Goal: Understand process/instructions

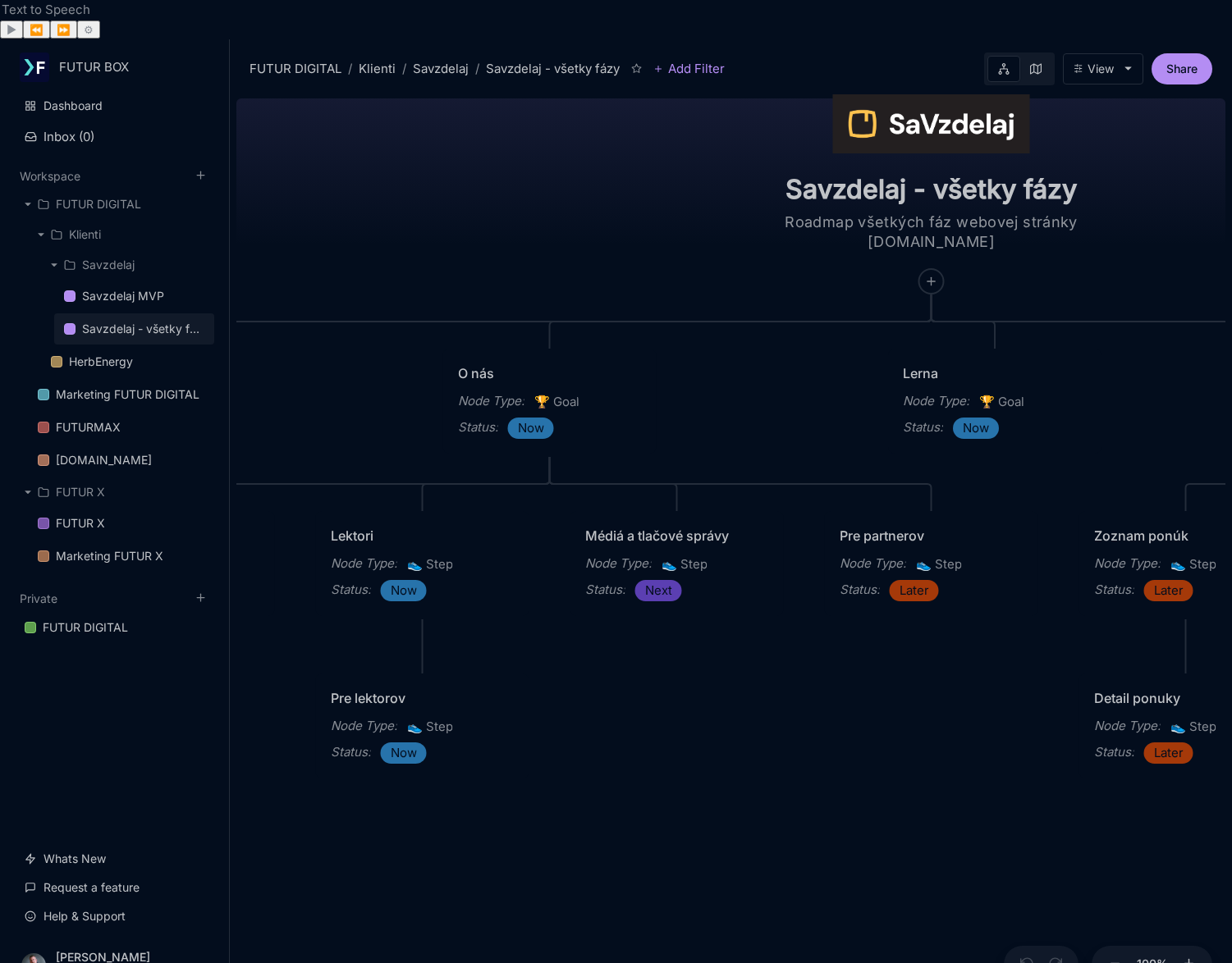
drag, startPoint x: 798, startPoint y: 197, endPoint x: 366, endPoint y: 197, distance: 432.0
click at [366, 197] on div "Savzdelaj - všetky fázy Roadmap všetkých fáz webovej stránky [DOMAIN_NAME] Hlav…" at bounding box center [730, 548] width 989 height 911
click at [675, 830] on div "Savzdelaj - všetky fázy Roadmap všetkých fáz webovej stránky [DOMAIN_NAME] Hlav…" at bounding box center [730, 548] width 989 height 911
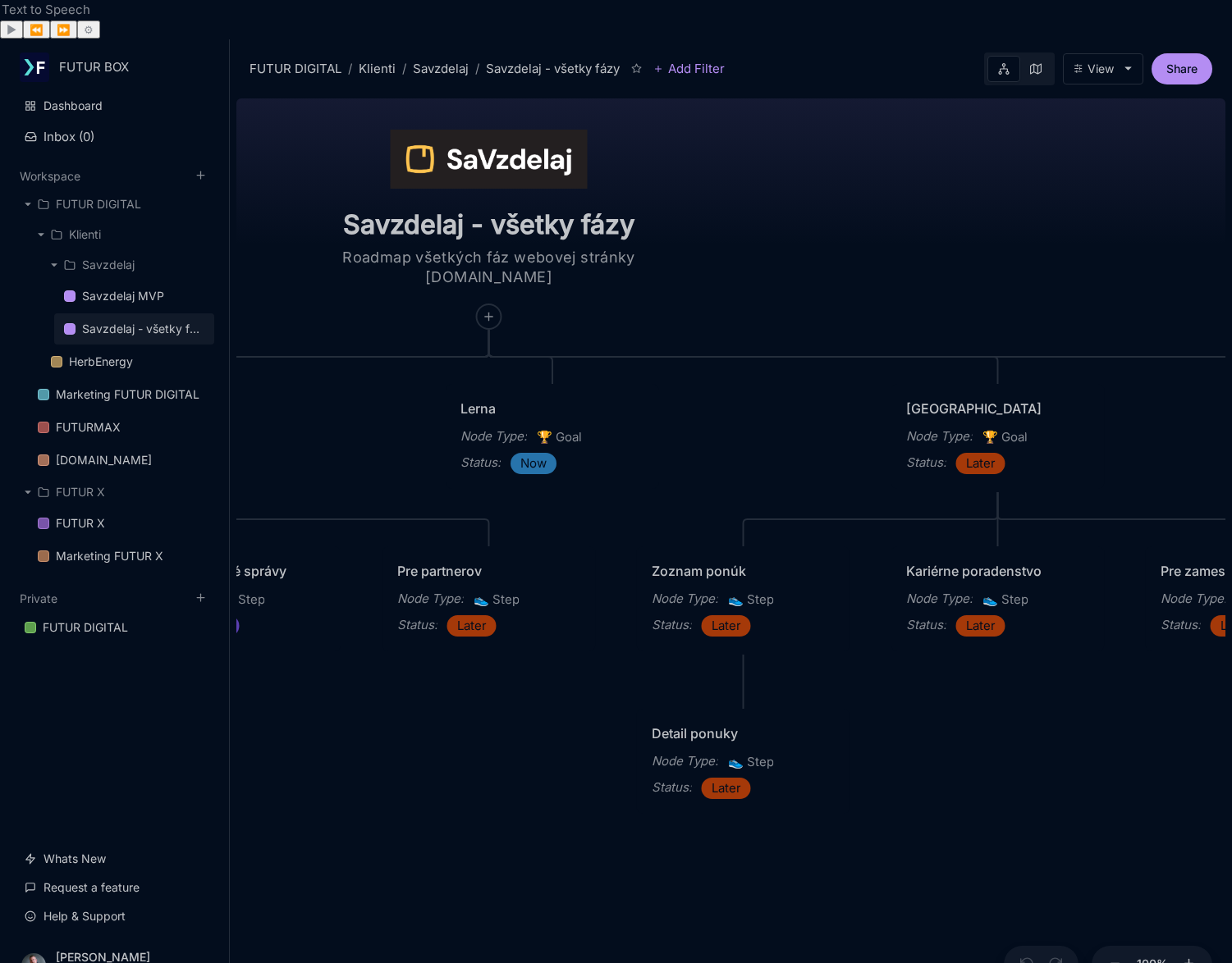
drag, startPoint x: 787, startPoint y: 741, endPoint x: 433, endPoint y: 763, distance: 354.7
click at [433, 763] on div "Savzdelaj - všetky fázy Roadmap všetkých fáz webovej stránky [DOMAIN_NAME] Hlav…" at bounding box center [730, 548] width 989 height 911
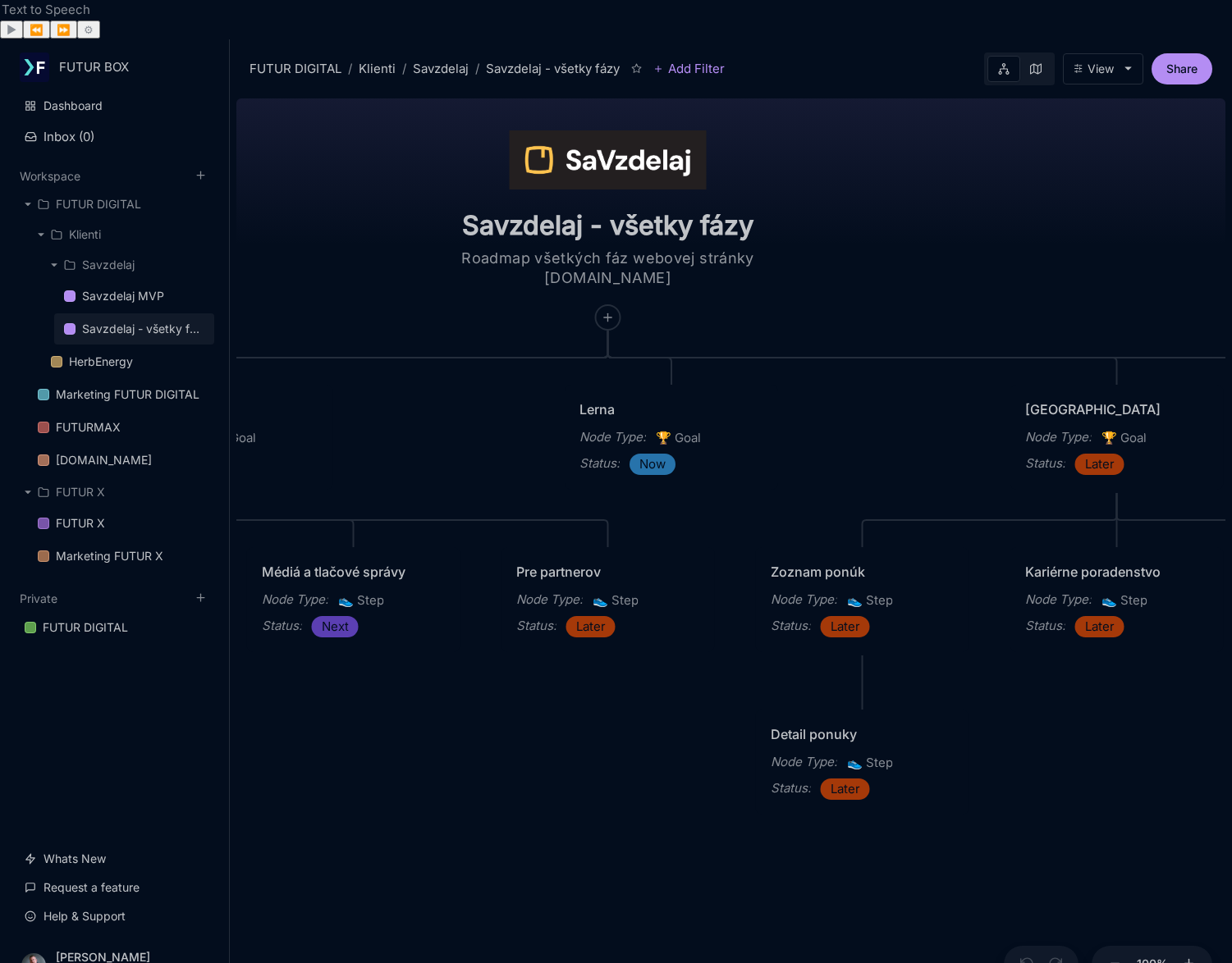
drag, startPoint x: 942, startPoint y: 207, endPoint x: 1016, endPoint y: 196, distance: 74.8
click at [1016, 196] on div "Savzdelaj - všetky fázy Roadmap všetkých fáz webovej stránky [DOMAIN_NAME] Hlav…" at bounding box center [730, 548] width 989 height 911
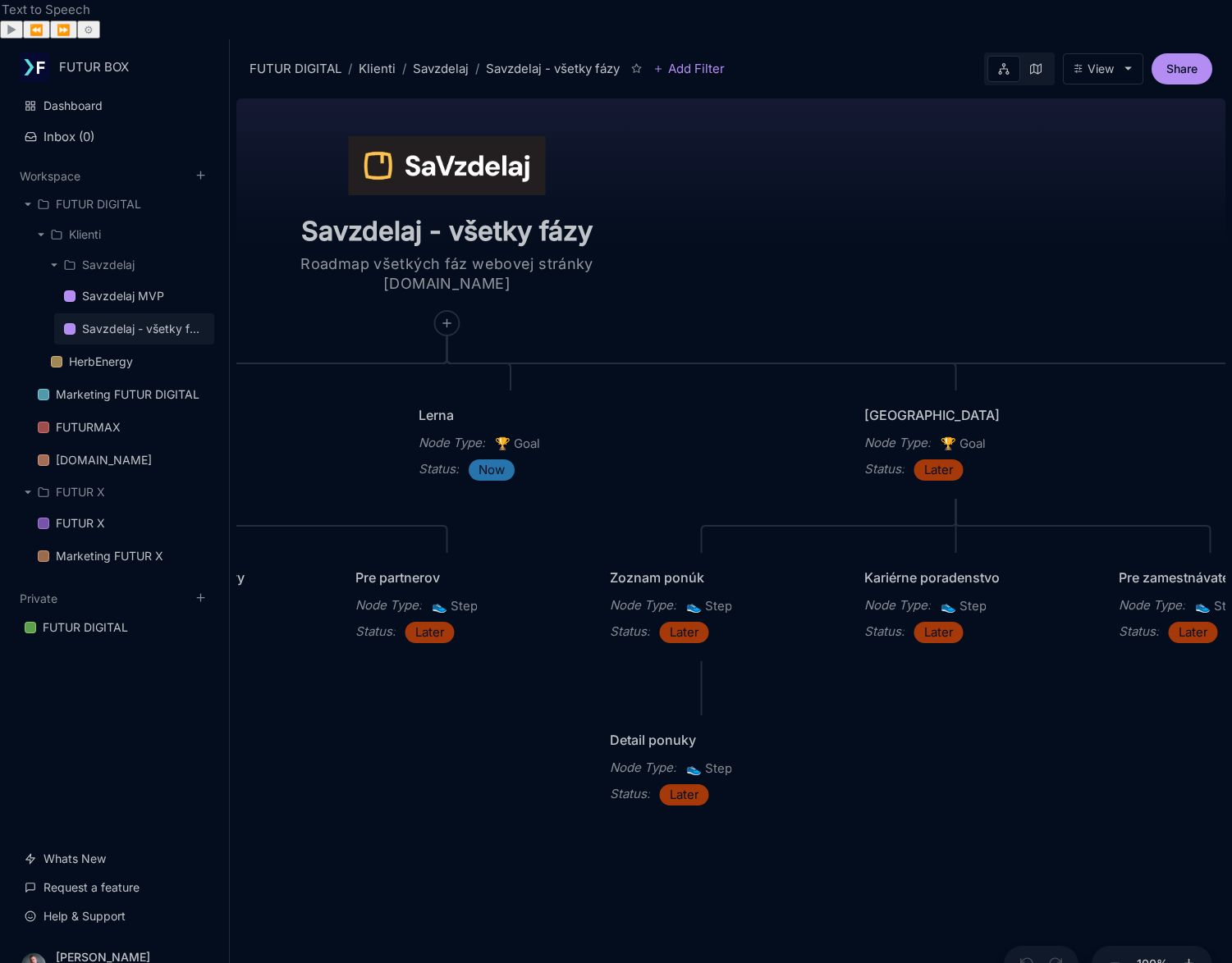
drag, startPoint x: 665, startPoint y: 787, endPoint x: 409, endPoint y: 806, distance: 256.7
click at [409, 806] on div "Savzdelaj - všetky fázy Roadmap všetkých fáz webovej stránky [DOMAIN_NAME] Hlav…" at bounding box center [730, 548] width 989 height 911
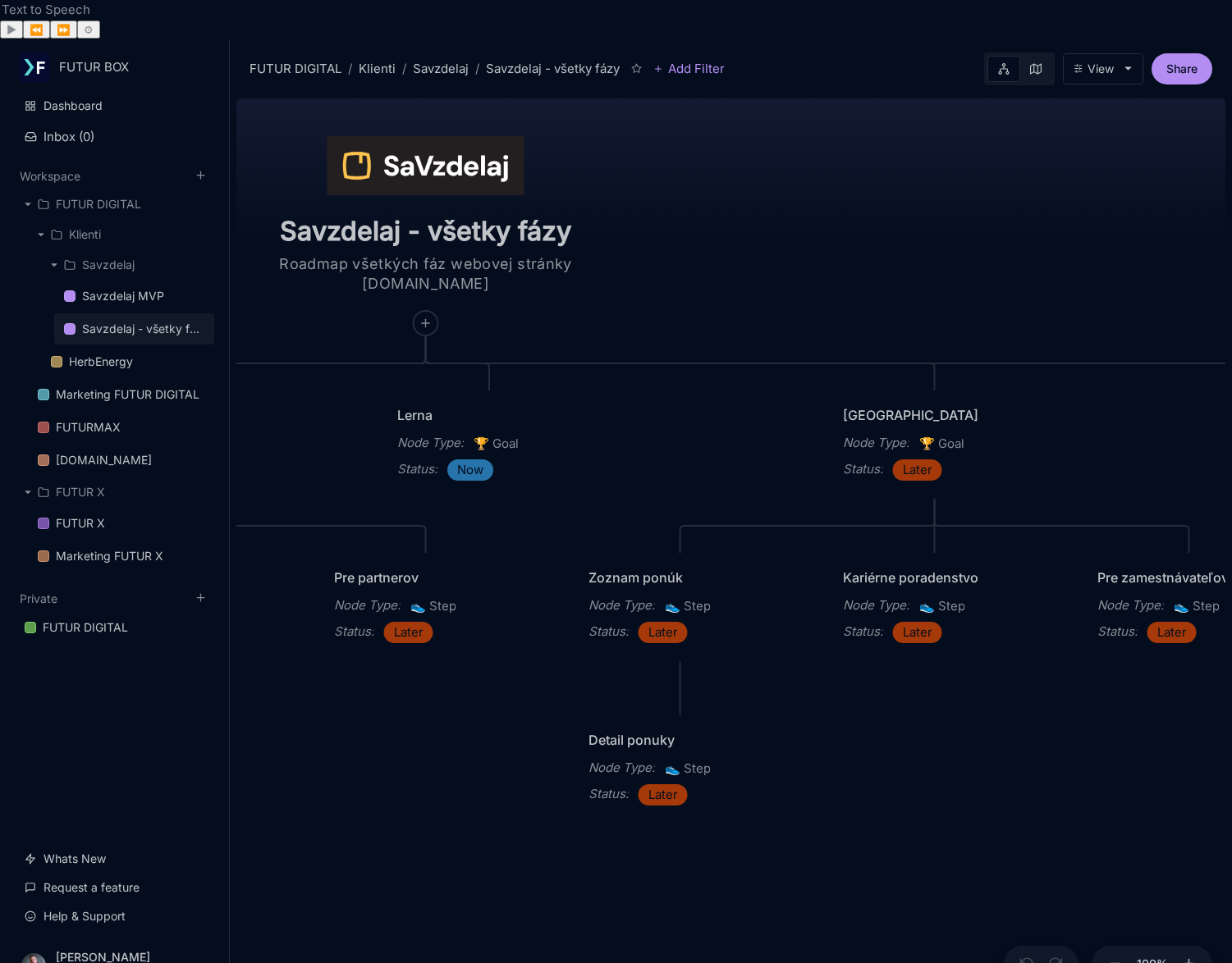
click at [991, 775] on div "Savzdelaj - všetky fázy Roadmap všetkých fáz webovej stránky [DOMAIN_NAME] Hlav…" at bounding box center [730, 548] width 989 height 911
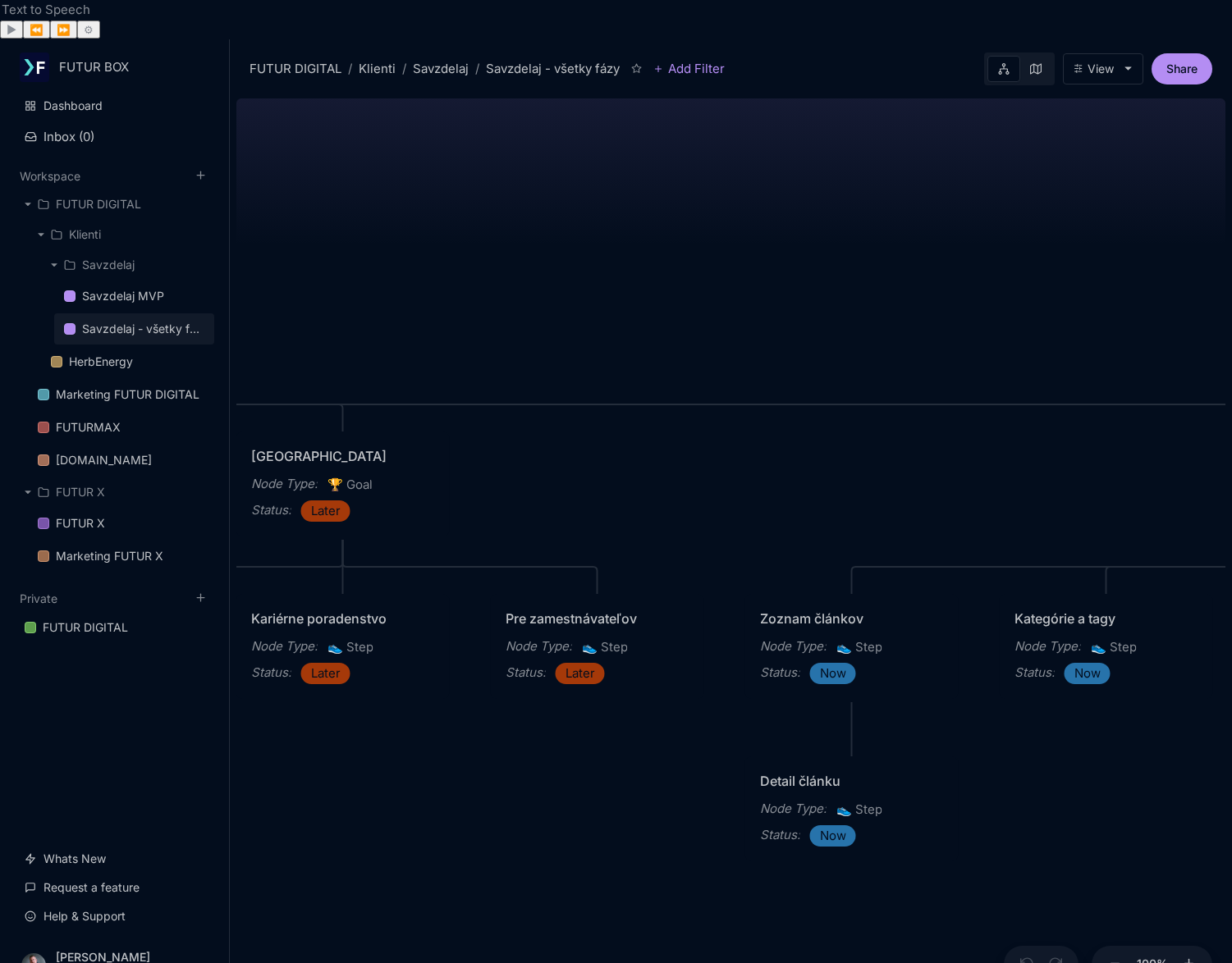
drag, startPoint x: 1064, startPoint y: 722, endPoint x: 382, endPoint y: 774, distance: 684.0
click at [382, 774] on div "Savzdelaj - všetky fázy Roadmap všetkých fáz webovej stránky [DOMAIN_NAME] Hlav…" at bounding box center [730, 548] width 989 height 911
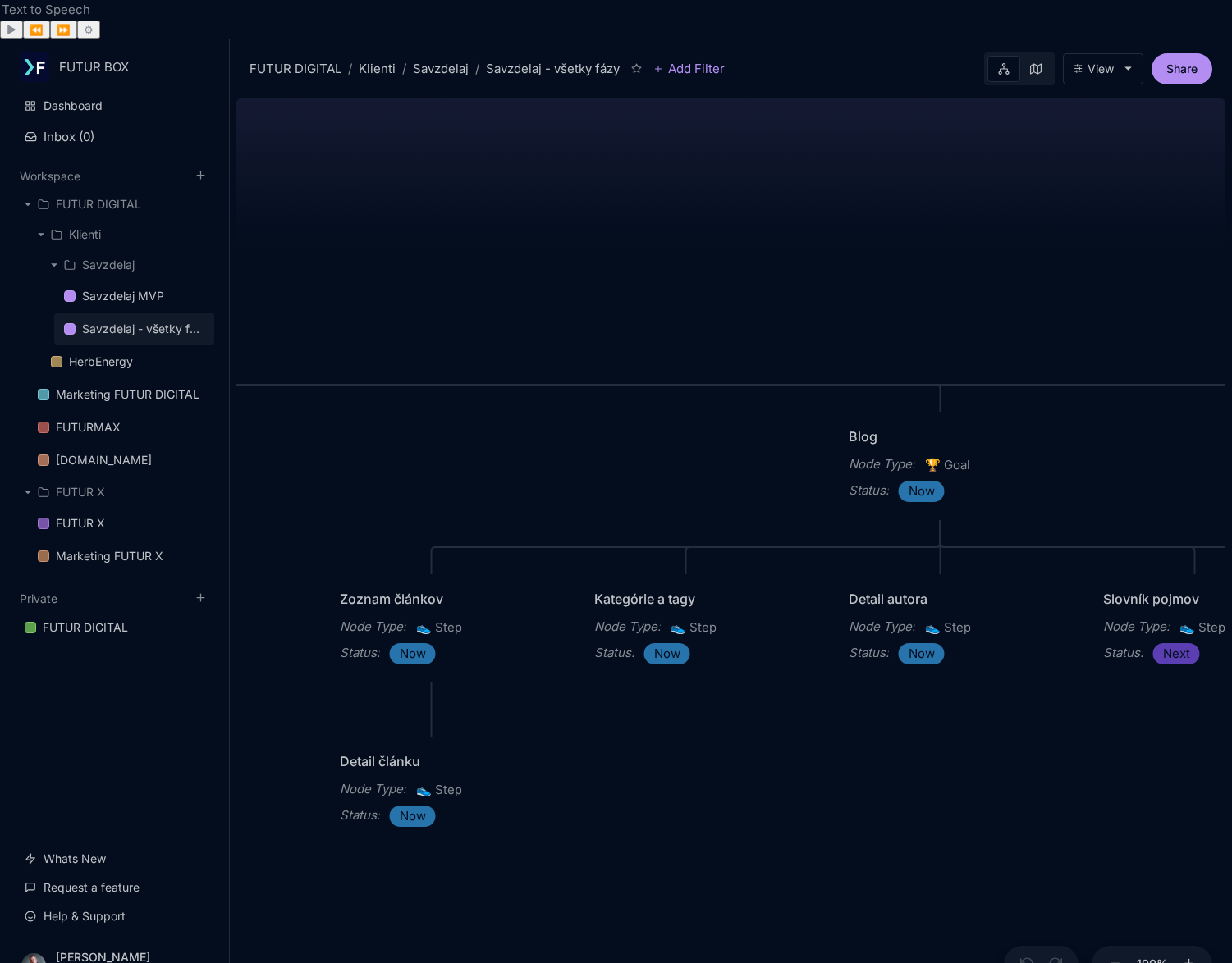
drag, startPoint x: 633, startPoint y: 242, endPoint x: 577, endPoint y: 210, distance: 64.5
click at [577, 210] on div "Savzdelaj - všetky fázy Roadmap všetkých fáz webovej stránky [DOMAIN_NAME] Hlav…" at bounding box center [730, 548] width 989 height 911
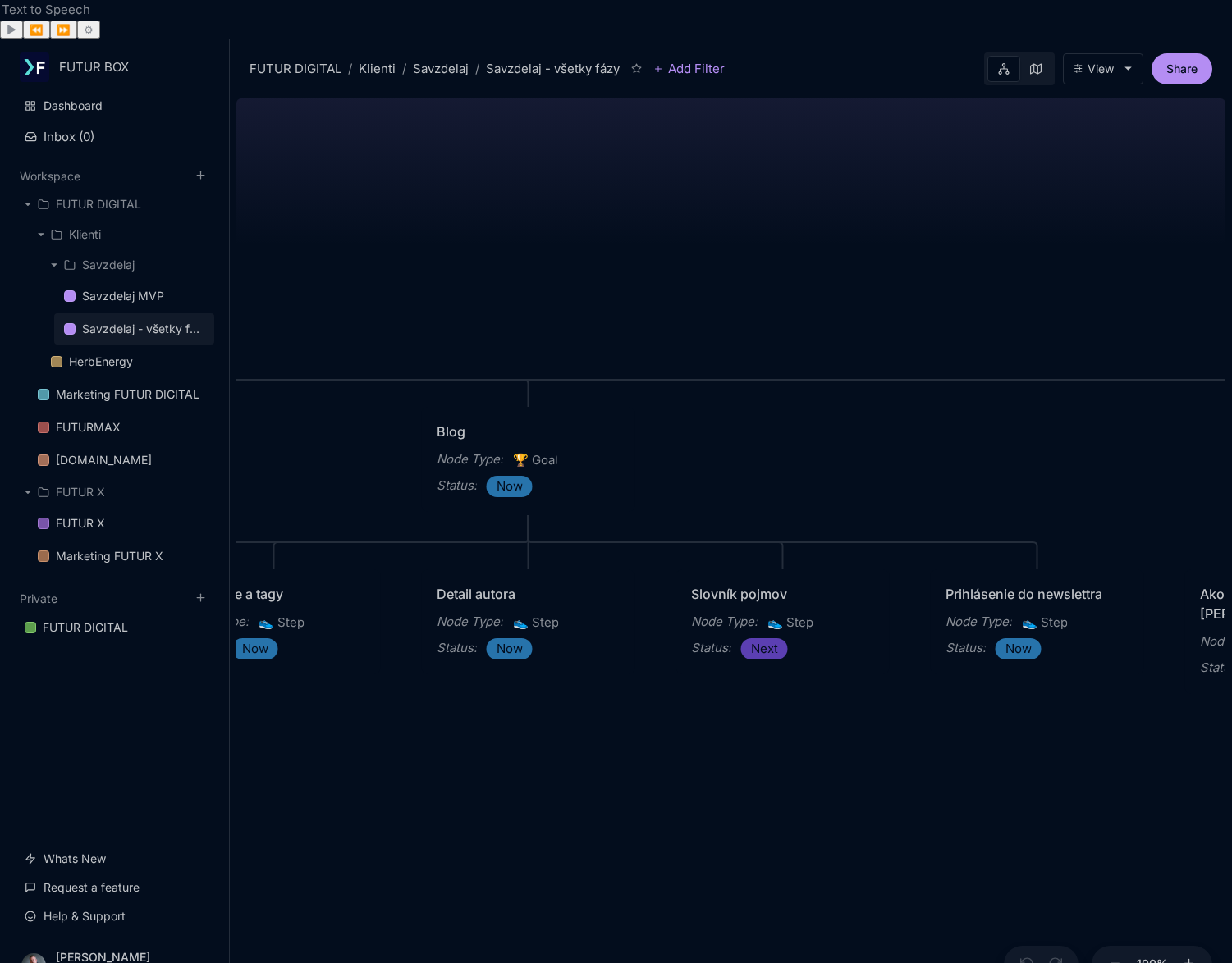
drag, startPoint x: 752, startPoint y: 781, endPoint x: 447, endPoint y: 737, distance: 308.2
click at [427, 765] on div "Savzdelaj - všetky fázy Roadmap všetkých fáz webovej stránky [DOMAIN_NAME] Hlav…" at bounding box center [730, 548] width 989 height 911
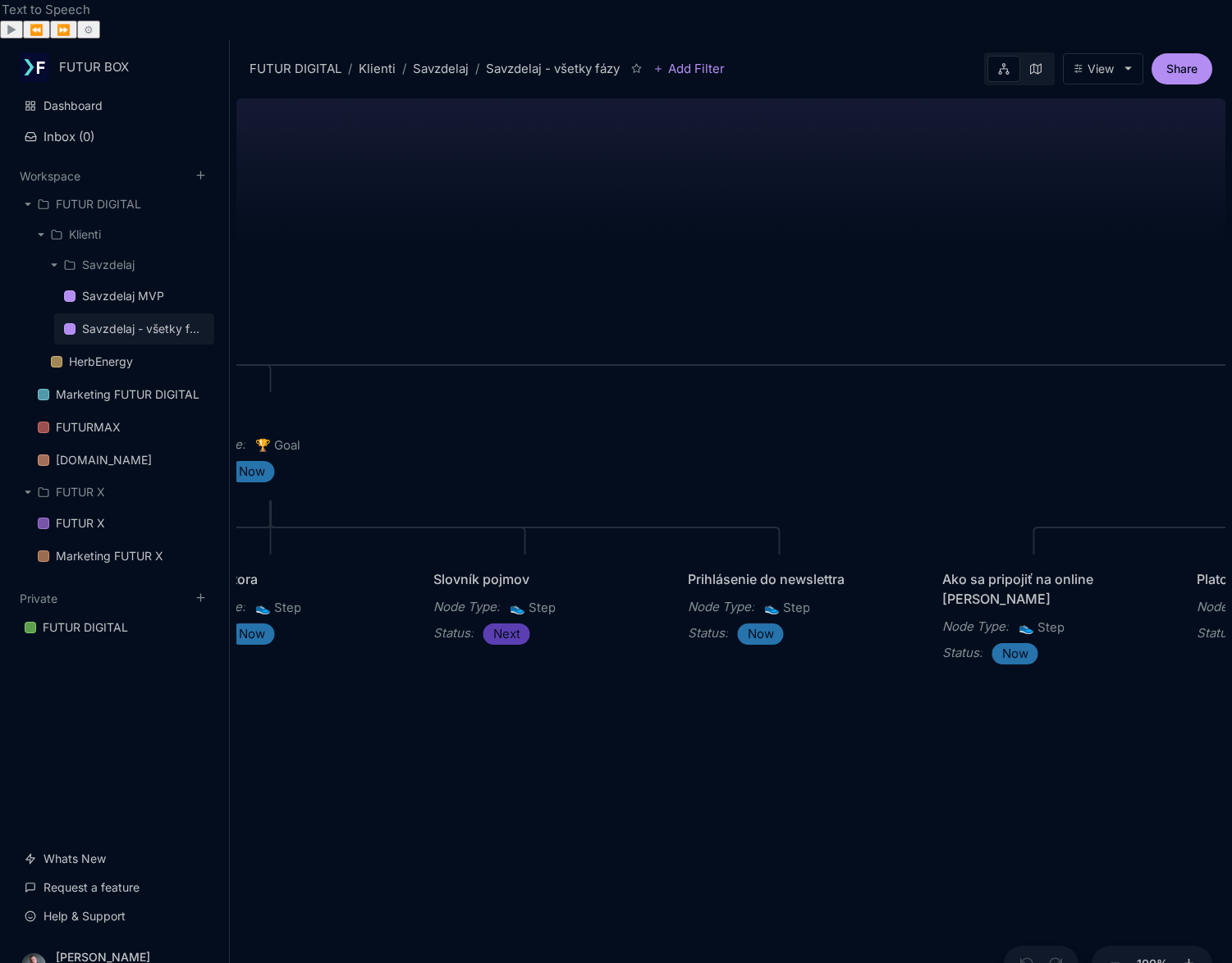
drag, startPoint x: 868, startPoint y: 763, endPoint x: 609, endPoint y: 747, distance: 259.5
click at [610, 747] on div "Savzdelaj - všetky fázy Roadmap všetkých fáz webovej stránky [DOMAIN_NAME] Hlav…" at bounding box center [730, 548] width 989 height 911
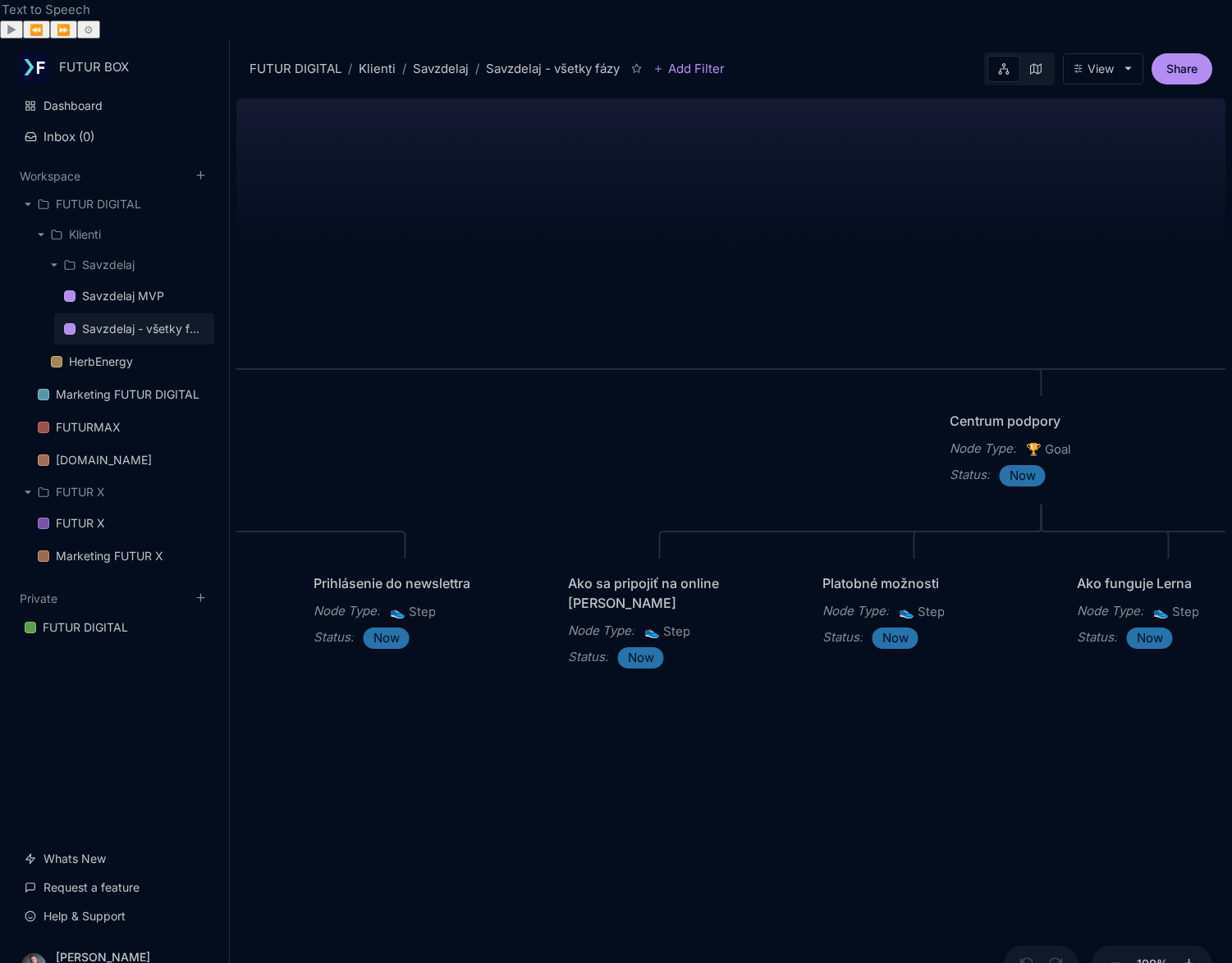
drag, startPoint x: 752, startPoint y: 775, endPoint x: 345, endPoint y: 787, distance: 407.2
click at [345, 787] on div "Savzdelaj - všetky fázy Roadmap všetkých fáz webovej stránky [DOMAIN_NAME] Hlav…" at bounding box center [730, 548] width 989 height 911
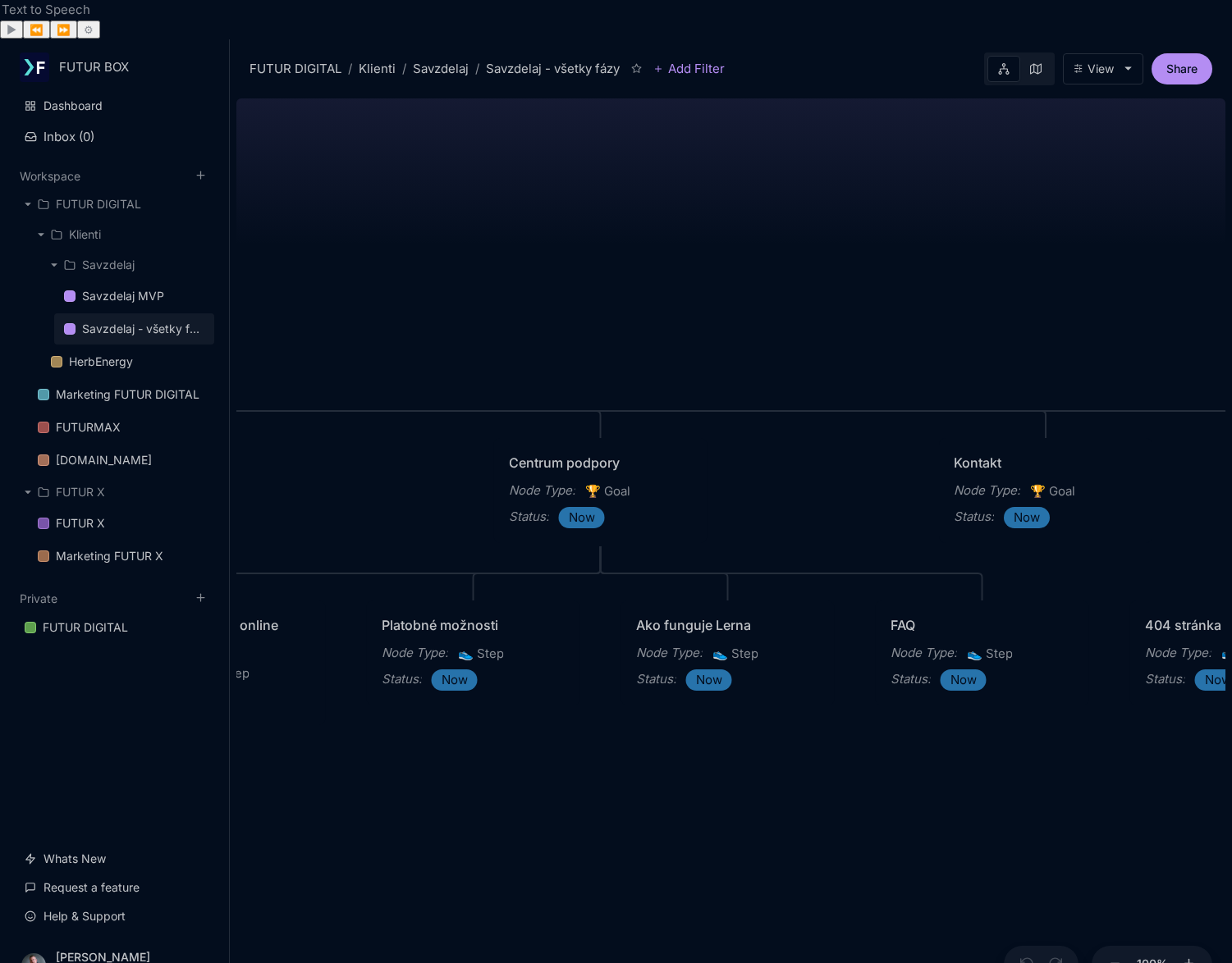
drag, startPoint x: 994, startPoint y: 737, endPoint x: 679, endPoint y: 762, distance: 316.0
click at [665, 770] on div "Savzdelaj - všetky fázy Roadmap všetkých fáz webovej stránky [DOMAIN_NAME] Hlav…" at bounding box center [730, 548] width 989 height 911
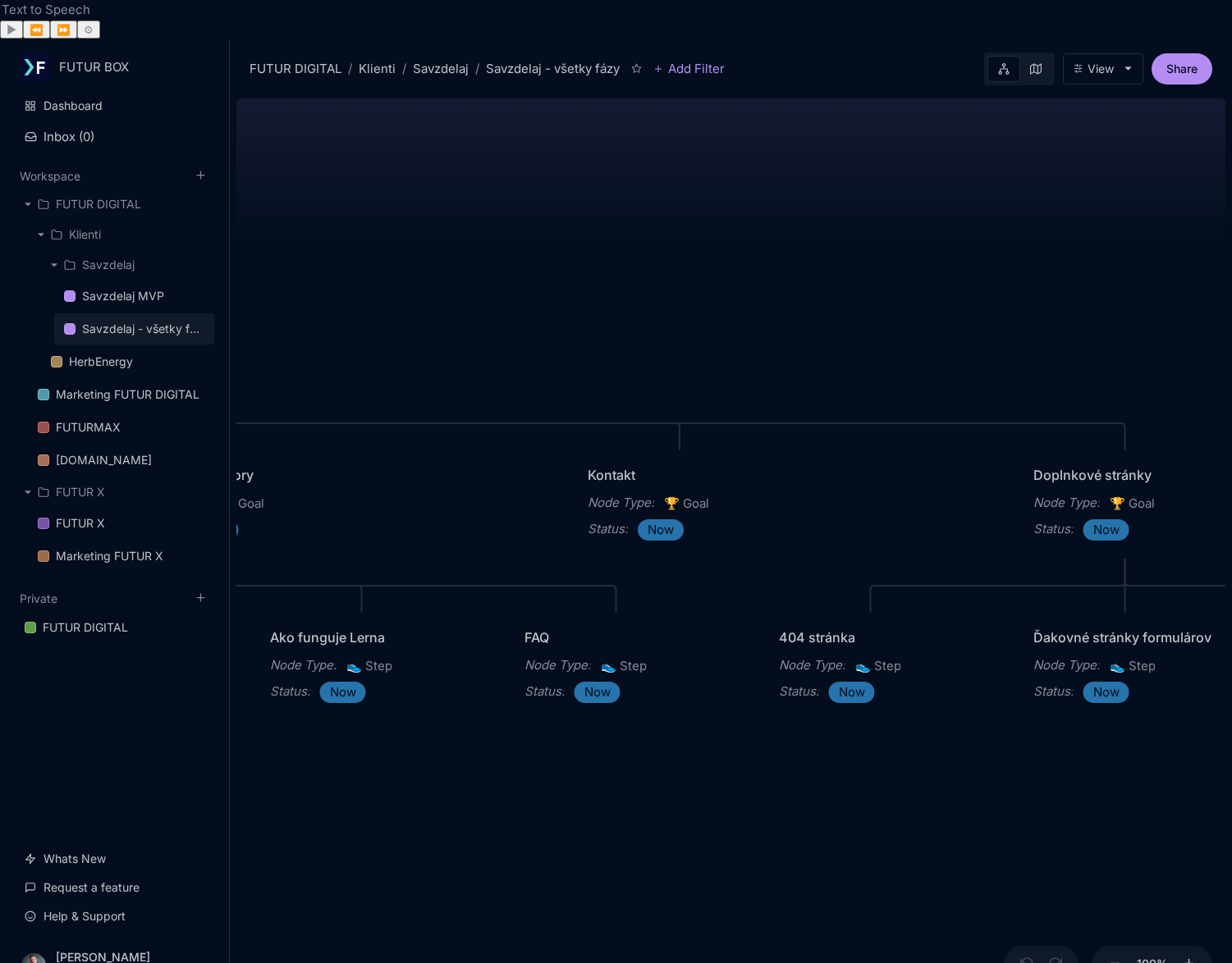
drag, startPoint x: 943, startPoint y: 786, endPoint x: 591, endPoint y: 796, distance: 352.1
click at [591, 796] on div "Savzdelaj - všetky fázy Roadmap všetkých fáz webovej stránky [DOMAIN_NAME] Hlav…" at bounding box center [730, 548] width 989 height 911
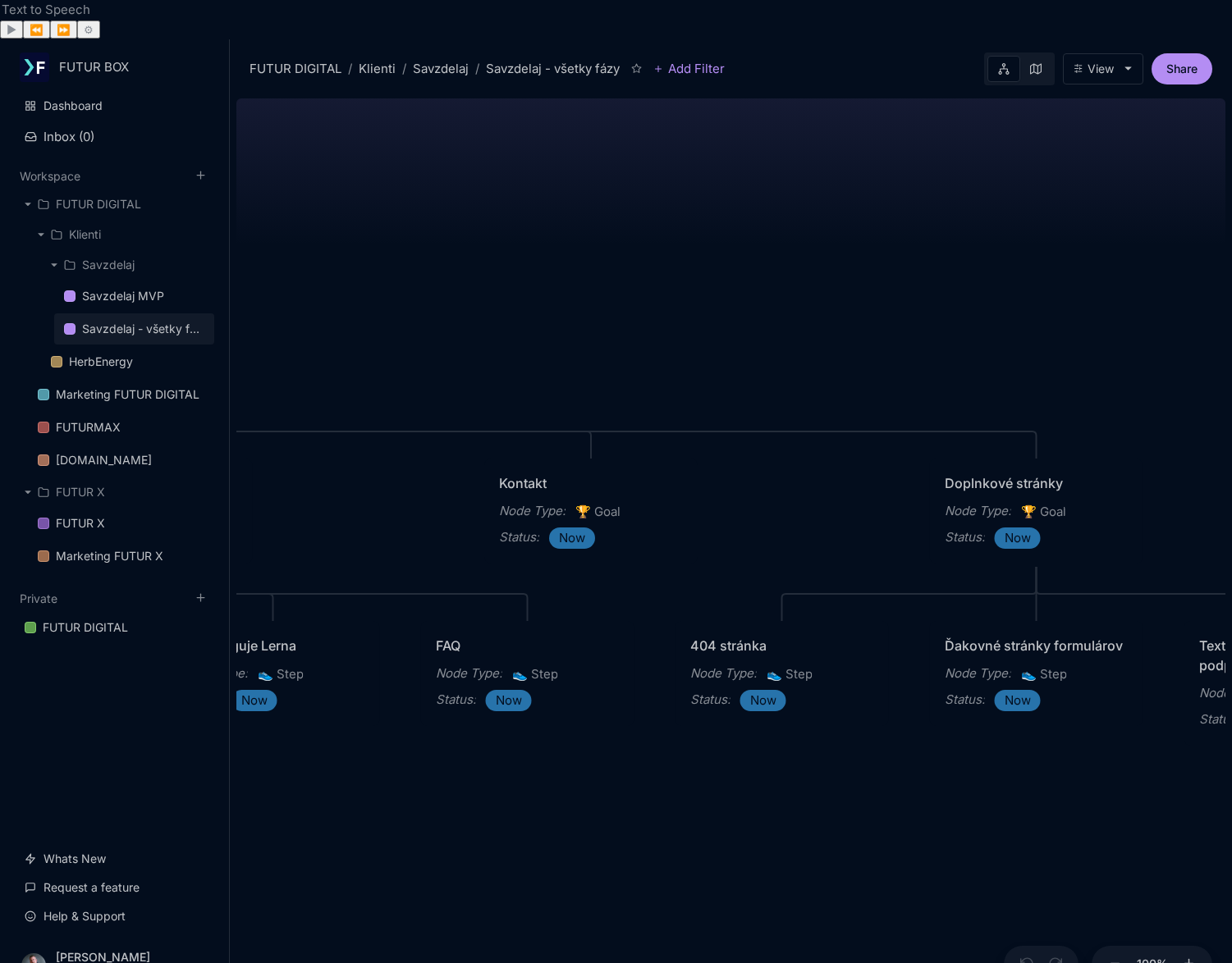
drag, startPoint x: 936, startPoint y: 769, endPoint x: 811, endPoint y: 785, distance: 126.0
click at [811, 785] on div "Savzdelaj - všetky fázy Roadmap všetkých fáz webovej stránky [DOMAIN_NAME] Hlav…" at bounding box center [730, 548] width 989 height 911
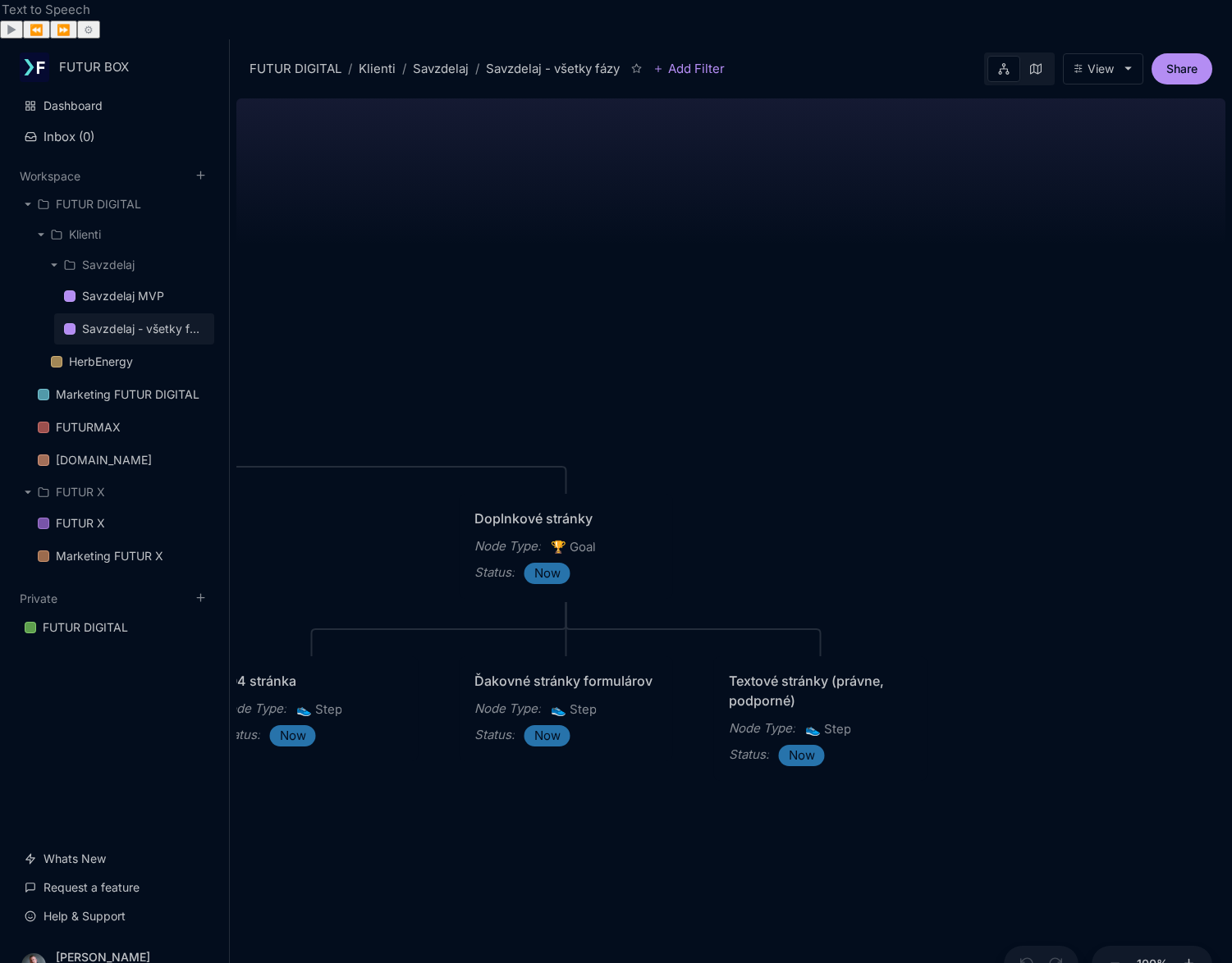
drag, startPoint x: 737, startPoint y: 798, endPoint x: 573, endPoint y: 808, distance: 164.3
click at [573, 808] on div "Savzdelaj - všetky fázy Roadmap všetkých fáz webovej stránky [DOMAIN_NAME] Hlav…" at bounding box center [730, 548] width 989 height 911
